Goal: Transaction & Acquisition: Purchase product/service

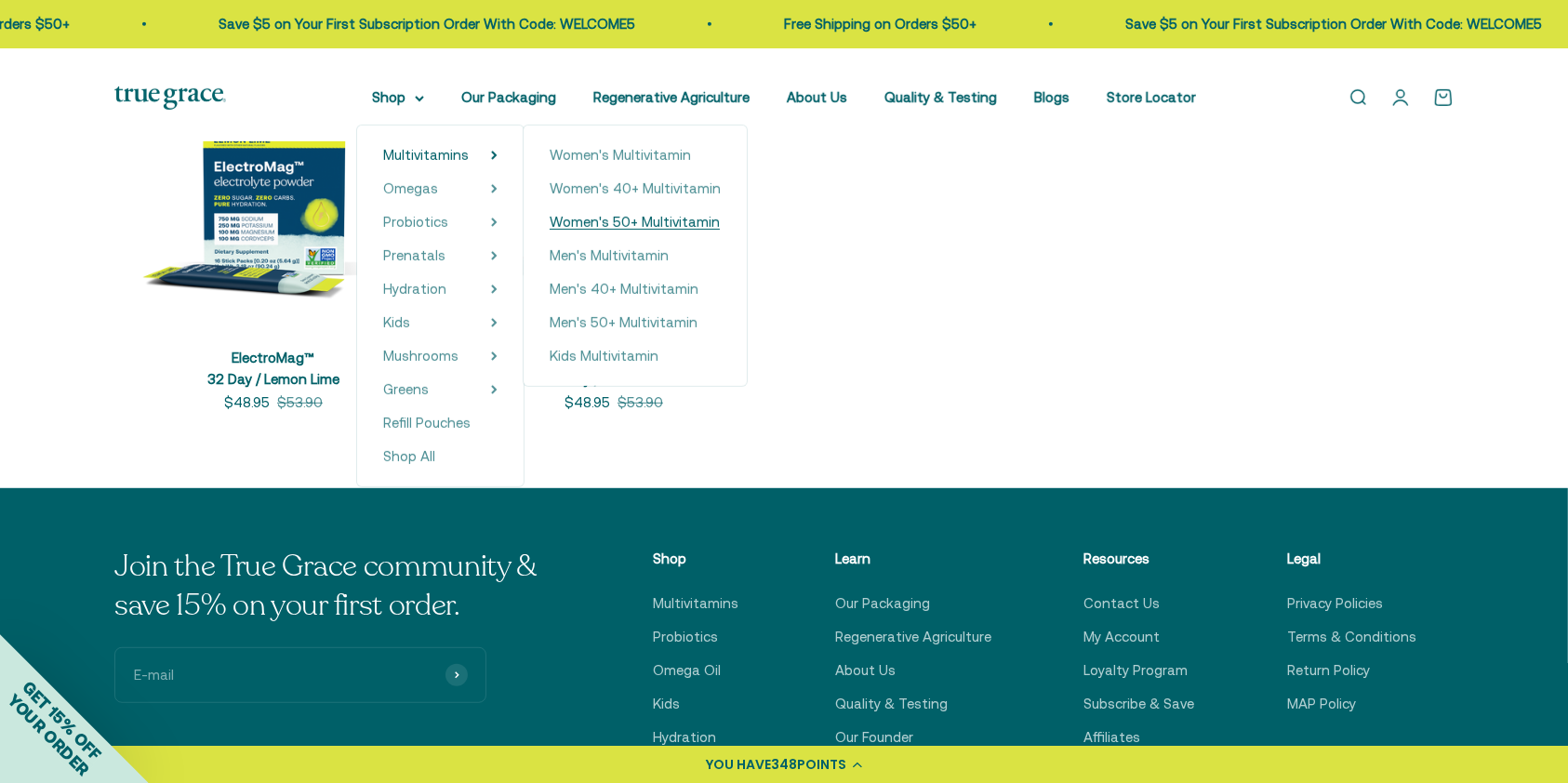
click at [637, 230] on span "Women's 50+ Multivitamin" at bounding box center [634, 222] width 170 height 16
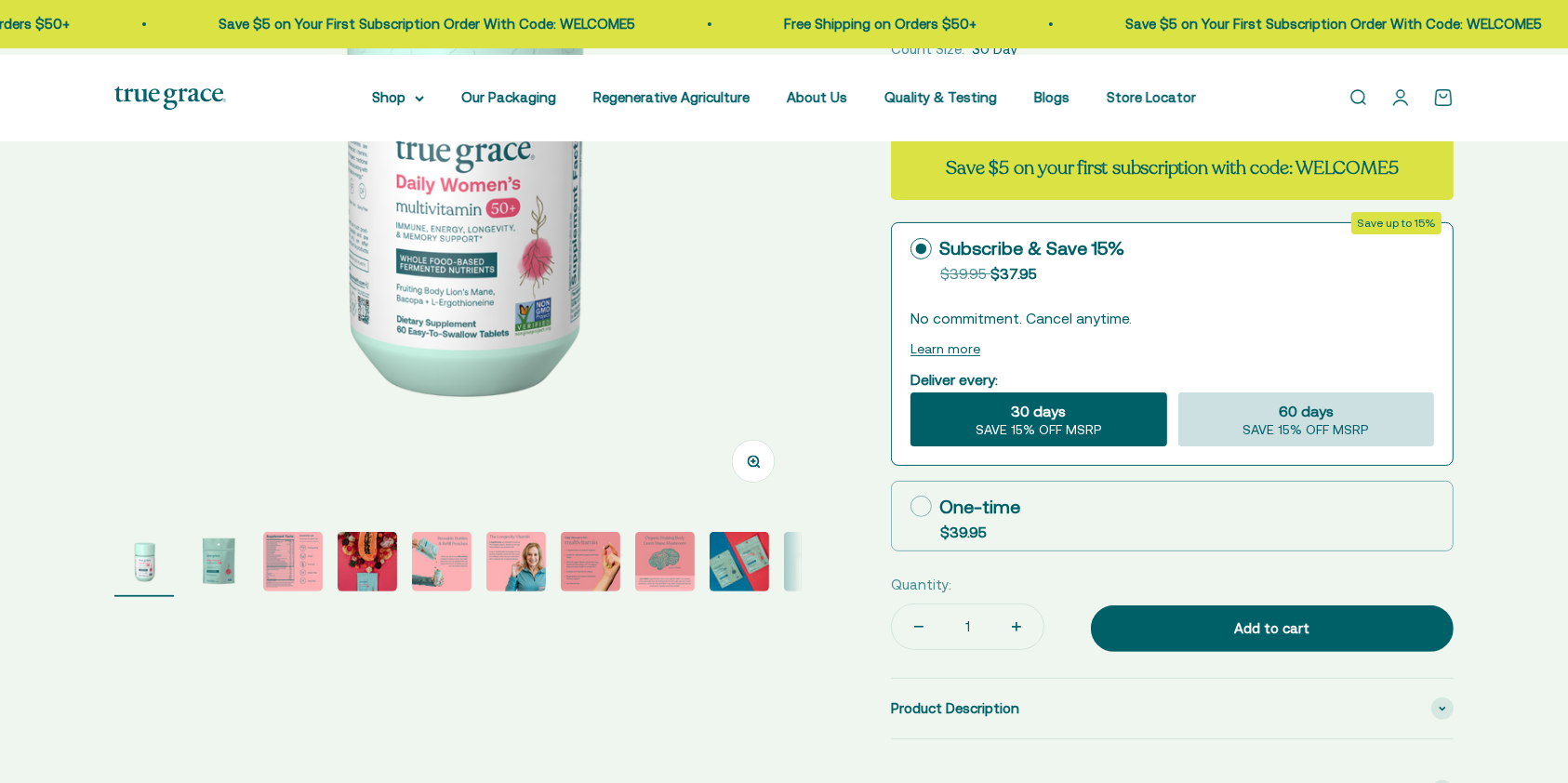
select select "3"
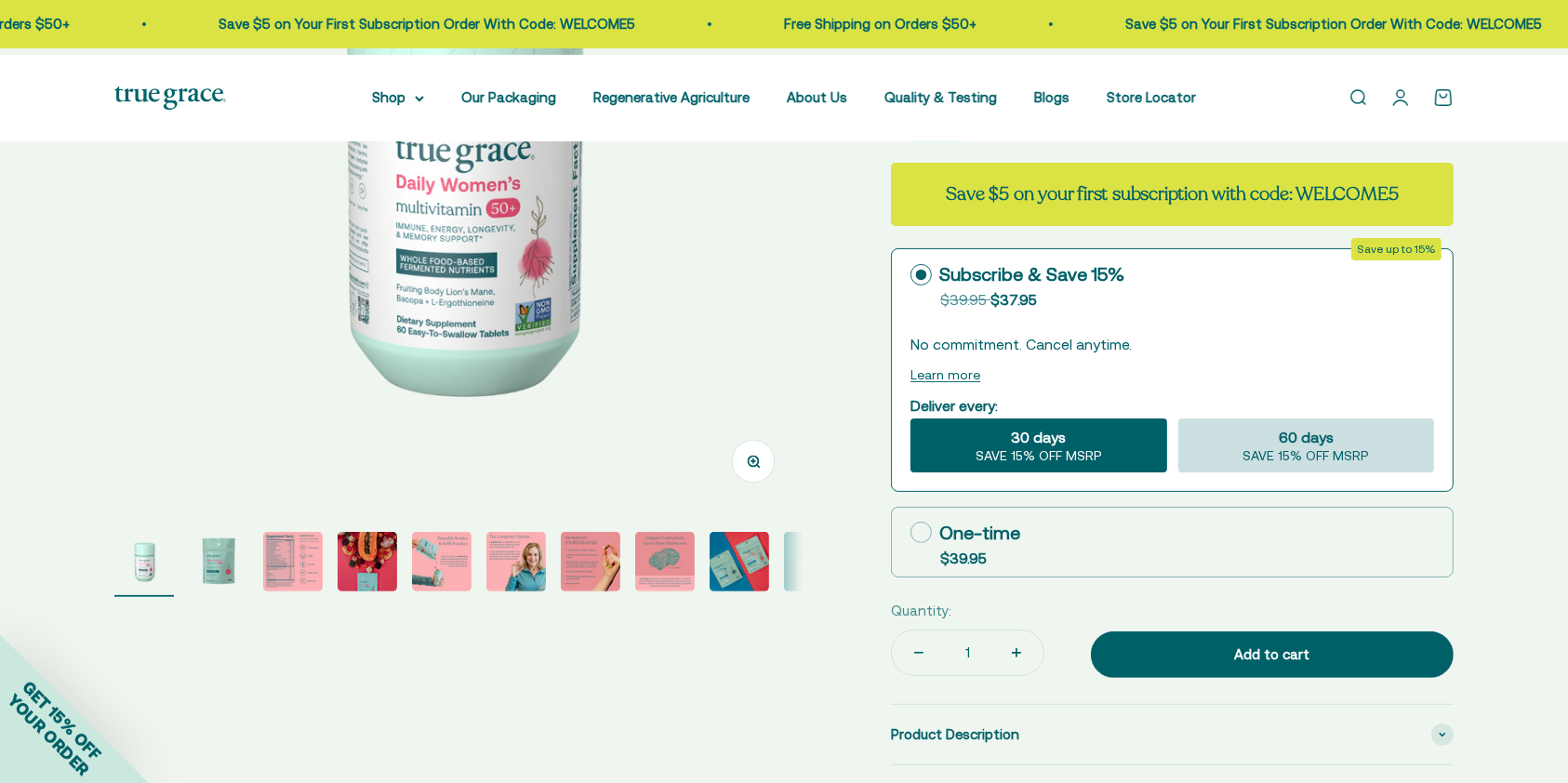
scroll to position [124, 0]
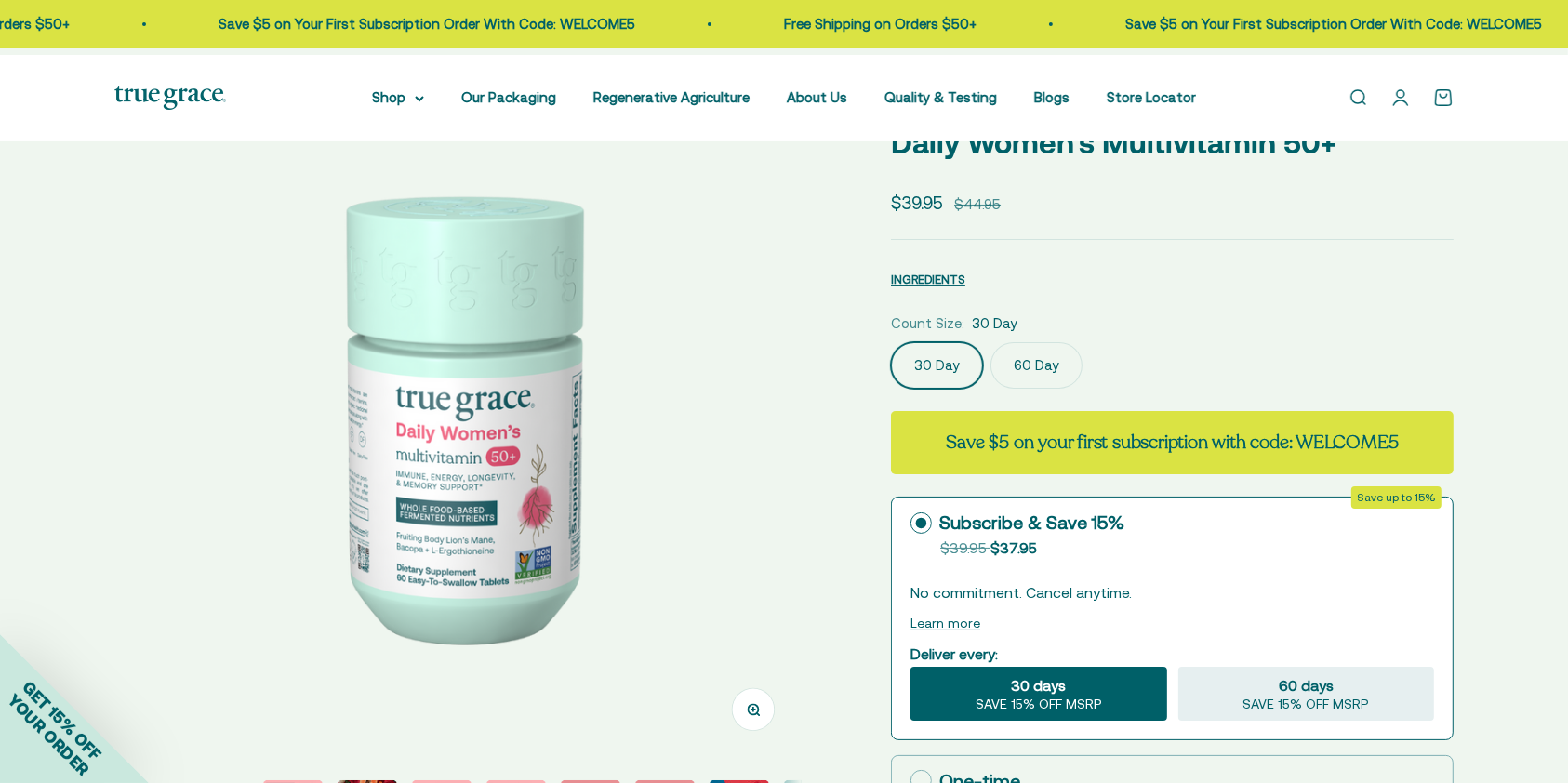
click at [1052, 389] on label "60 Day" at bounding box center [1036, 365] width 92 height 47
click at [891, 342] on input "60 Day" at bounding box center [890, 341] width 1 height 1
